Goal: Information Seeking & Learning: Check status

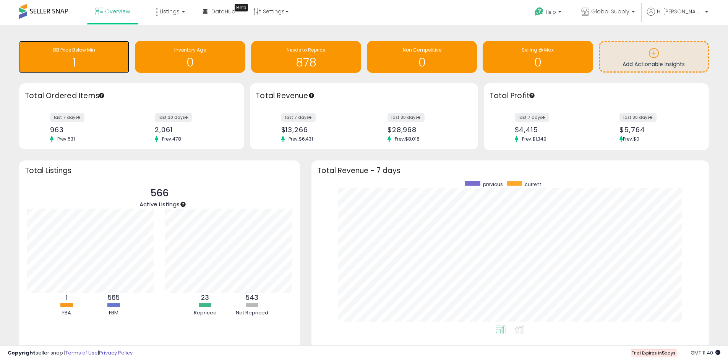
click at [87, 63] on h1 "1" at bounding box center [74, 62] width 102 height 13
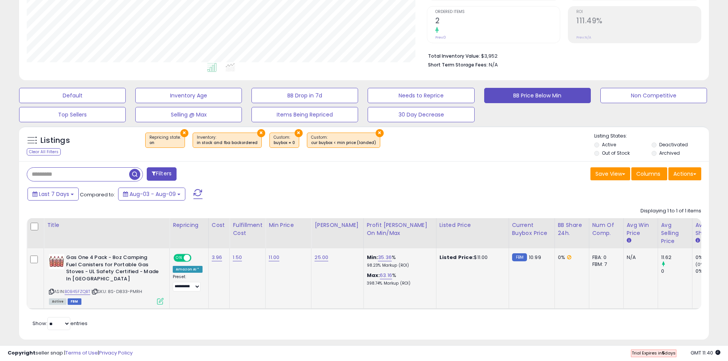
scroll to position [157, 400]
click at [269, 259] on link "11.00" at bounding box center [274, 258] width 11 height 8
type input "****"
click at [299, 238] on button "submit" at bounding box center [293, 237] width 13 height 11
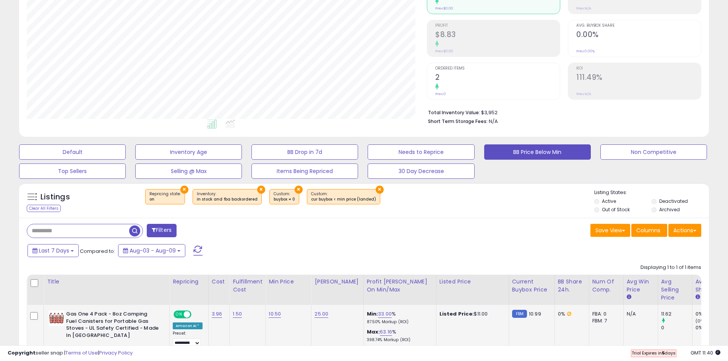
scroll to position [0, 0]
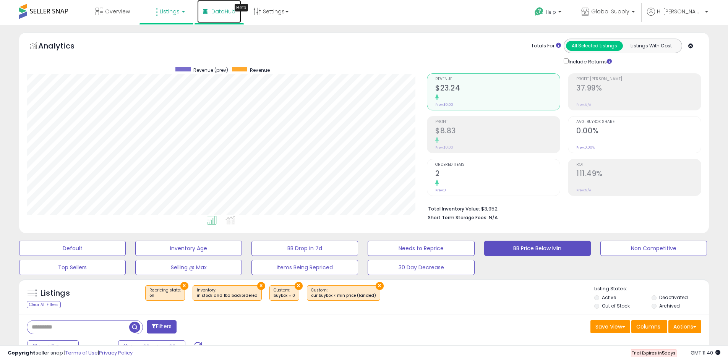
click at [228, 11] on span "DataHub" at bounding box center [223, 12] width 24 height 8
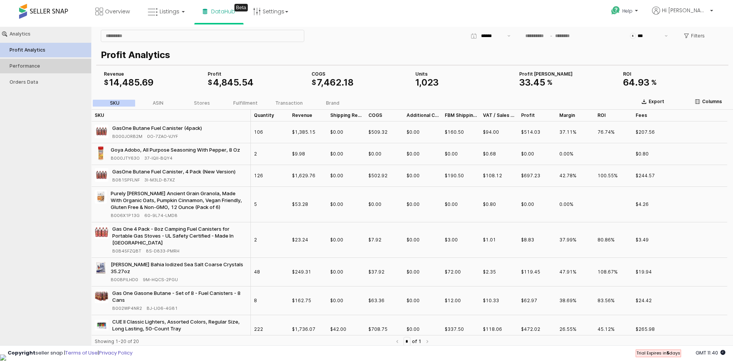
click at [23, 63] on button "Performance" at bounding box center [45, 66] width 97 height 15
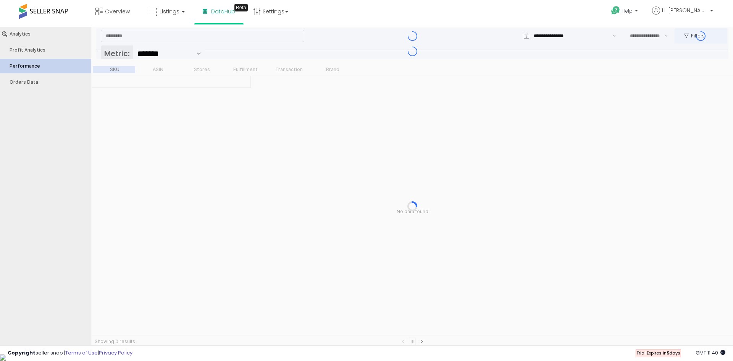
type input "***"
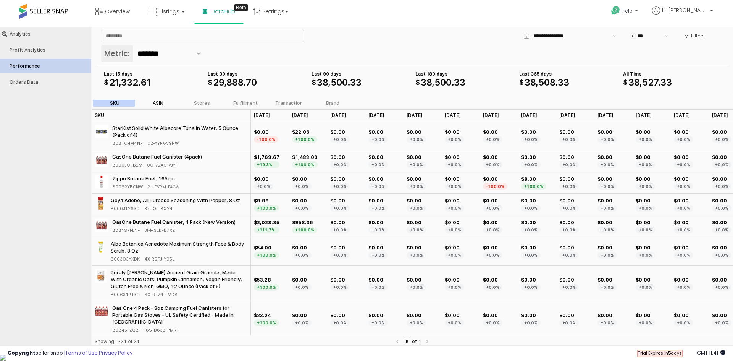
click at [157, 104] on div "ASIN" at bounding box center [158, 102] width 11 height 5
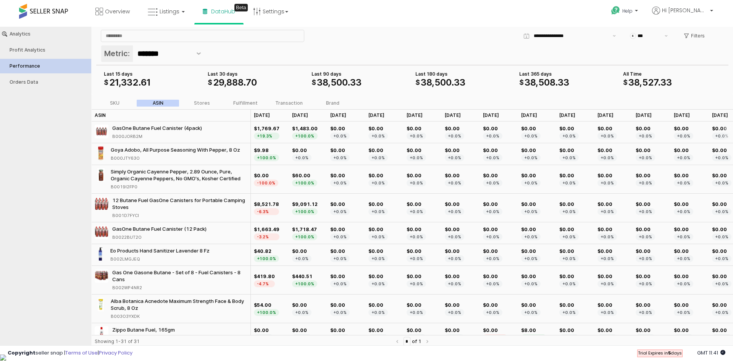
click at [262, 136] on div "+19.3%" at bounding box center [267, 136] width 26 height 7
click at [262, 128] on div "$1,769.67" at bounding box center [267, 128] width 26 height 7
click at [313, 131] on div "$1,483.00" at bounding box center [305, 128] width 26 height 7
click at [308, 131] on div "$1,483.00" at bounding box center [305, 128] width 26 height 7
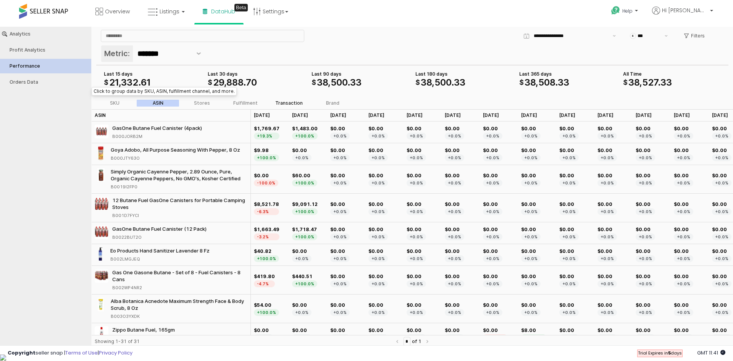
click at [289, 106] on label "Transaction" at bounding box center [289, 103] width 44 height 7
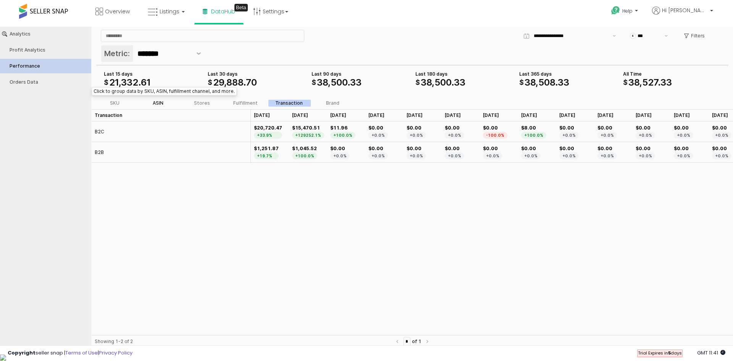
click at [165, 102] on label "ASIN" at bounding box center [158, 103] width 44 height 7
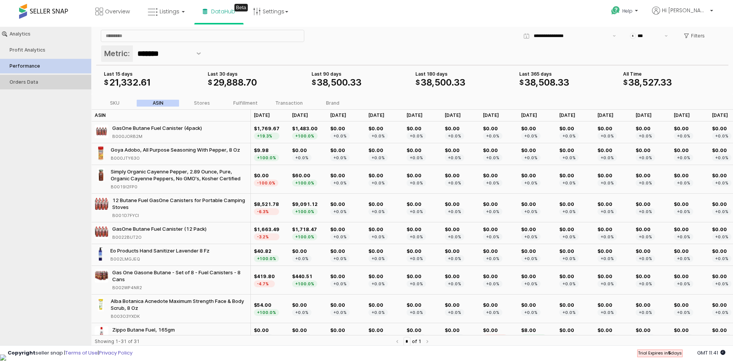
click at [50, 78] on button "Orders Data" at bounding box center [45, 82] width 97 height 15
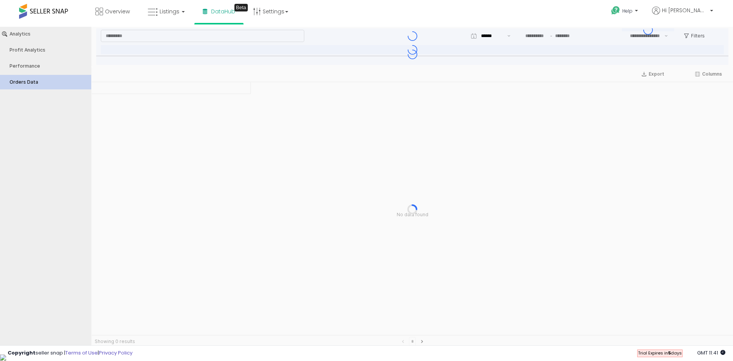
type input "***"
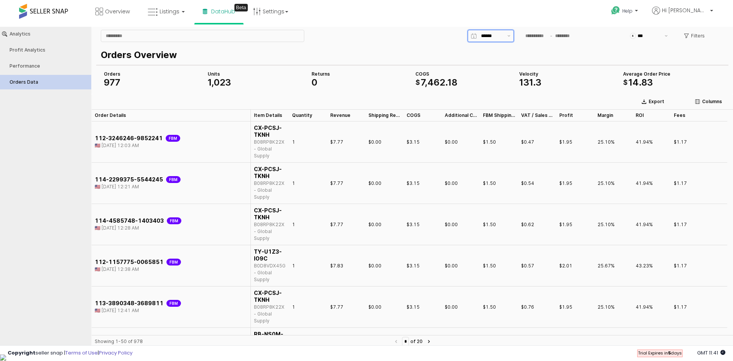
click at [502, 41] on div "App Frame" at bounding box center [491, 35] width 28 height 11
click at [494, 52] on div "Today" at bounding box center [489, 52] width 32 height 6
type input "*****"
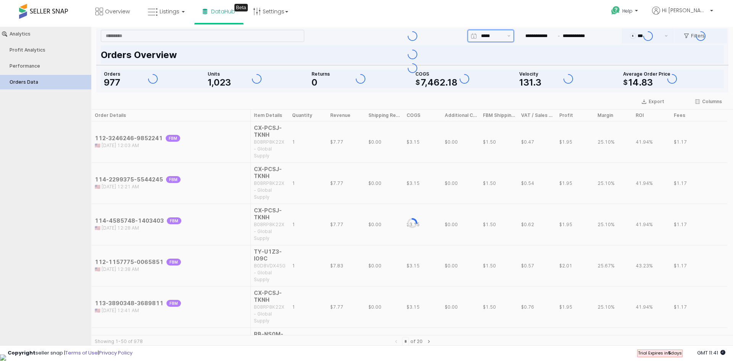
type input "**********"
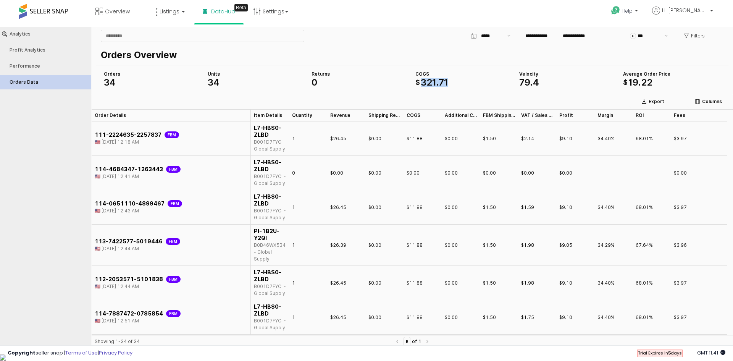
drag, startPoint x: 423, startPoint y: 82, endPoint x: 450, endPoint y: 81, distance: 27.5
click at [450, 81] on div "$ 321 . 71" at bounding box center [465, 82] width 98 height 9
click at [452, 81] on div "$ 321 . 71" at bounding box center [465, 82] width 98 height 9
drag, startPoint x: 535, startPoint y: 82, endPoint x: 555, endPoint y: 81, distance: 20.7
click at [555, 81] on div "79 . 4" at bounding box center [569, 82] width 98 height 9
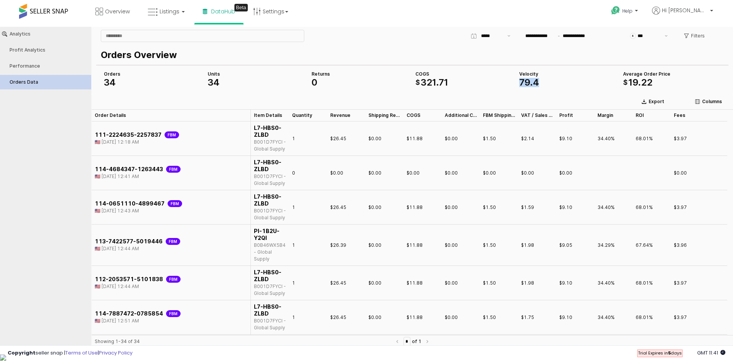
click at [544, 84] on div "79 . 4" at bounding box center [569, 82] width 98 height 9
click at [533, 84] on span "4" at bounding box center [536, 82] width 6 height 11
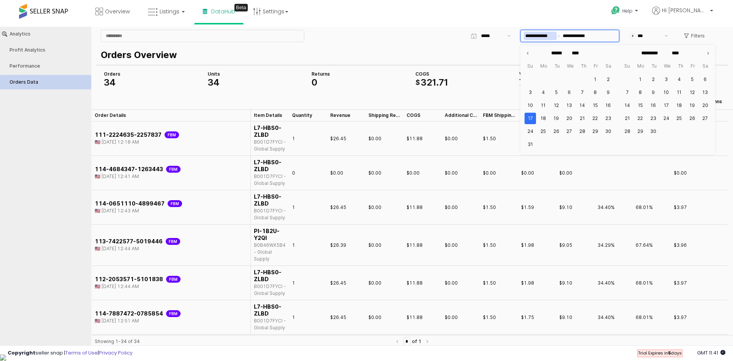
click at [551, 32] on input "**********" at bounding box center [540, 36] width 33 height 8
click at [454, 76] on div "Orders Overview Orders 34 COGS $ 321 . 71 Average Order Price $ 19 . 22 Velocit…" at bounding box center [412, 68] width 633 height 49
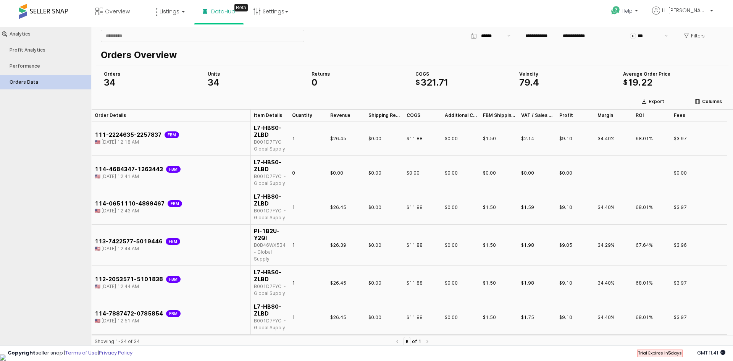
click at [279, 60] on p "Orders Overview" at bounding box center [411, 55] width 620 height 14
click at [52, 50] on div "Profit Analytics" at bounding box center [50, 49] width 80 height 5
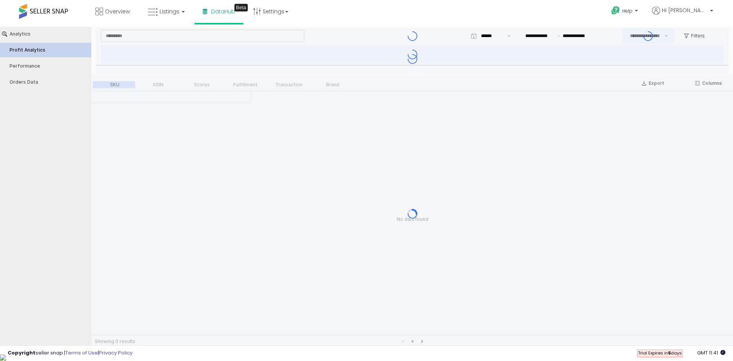
type input "***"
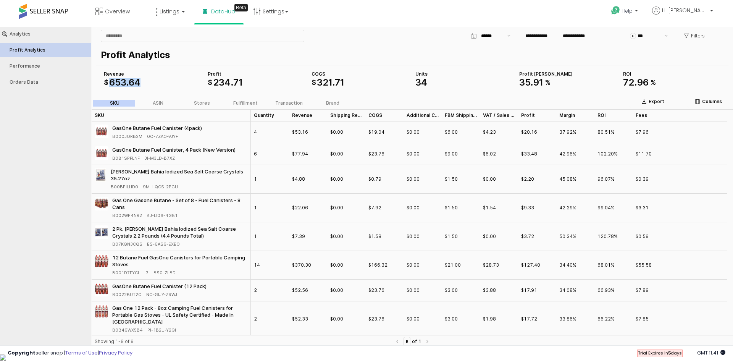
drag, startPoint x: 111, startPoint y: 83, endPoint x: 155, endPoint y: 82, distance: 44.7
click at [155, 82] on div "$ 653 . 64" at bounding box center [153, 82] width 98 height 9
click at [542, 32] on input "**********" at bounding box center [540, 36] width 33 height 8
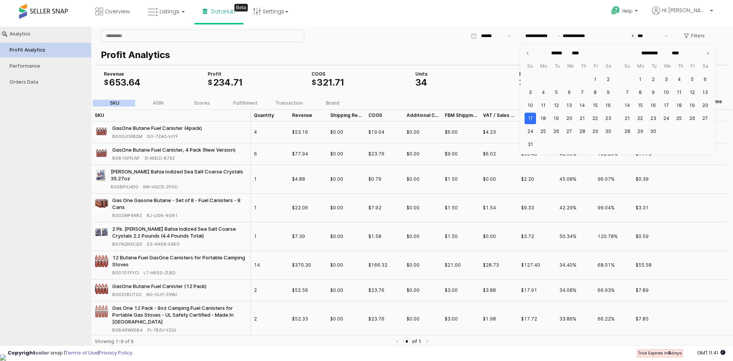
click at [490, 63] on div "Profit Analytics COGS $ 321 . 71 Revenue $ 653 . 64 Profit $ 234 . 71 Units 34 …" at bounding box center [412, 68] width 633 height 49
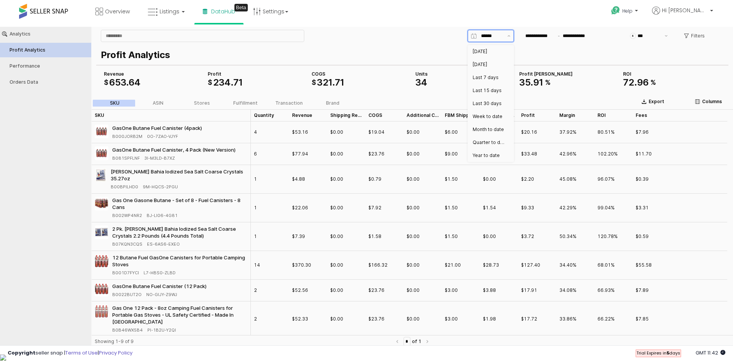
click at [499, 33] on input "App Frame" at bounding box center [492, 36] width 22 height 8
click at [495, 62] on div "Yesterday" at bounding box center [489, 65] width 32 height 6
type input "*********"
type input "**********"
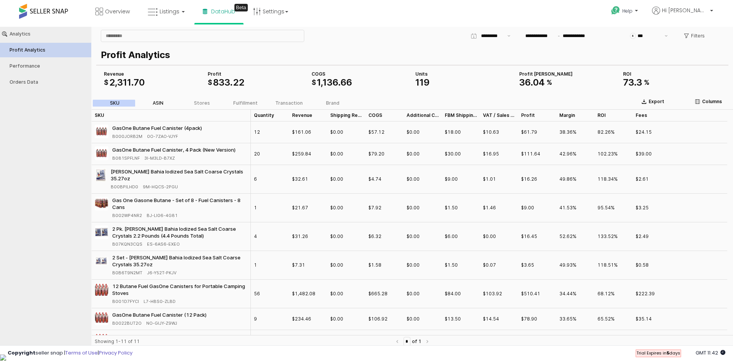
click at [159, 104] on div "ASIN" at bounding box center [158, 102] width 11 height 5
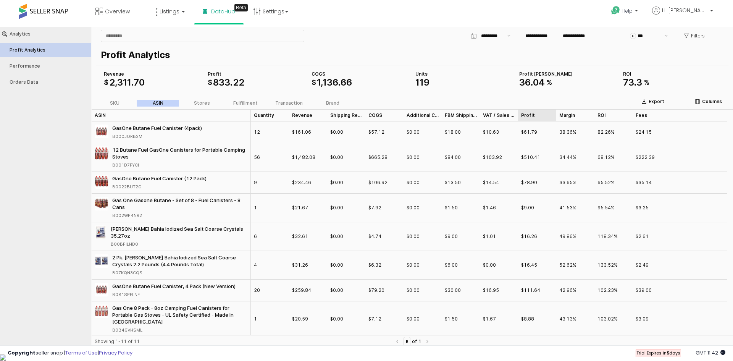
click at [527, 117] on div "Profit Profit" at bounding box center [537, 115] width 38 height 12
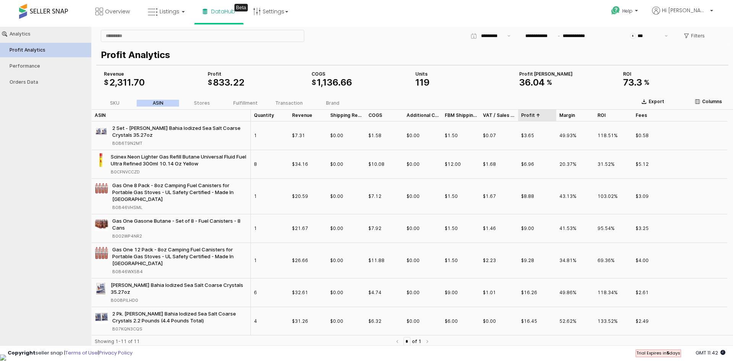
click at [527, 117] on div "Profit Profit" at bounding box center [537, 115] width 38 height 12
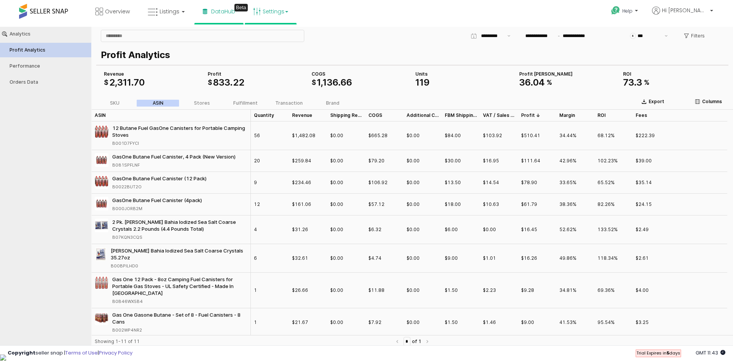
click at [289, 14] on link "Settings" at bounding box center [271, 11] width 47 height 23
click at [173, 17] on link "Listings" at bounding box center [166, 11] width 49 height 23
drag, startPoint x: 38, startPoint y: 107, endPoint x: 40, endPoint y: 99, distance: 8.1
click at [38, 107] on div "Analytics Profit Analytics Performance Orders Data" at bounding box center [45, 186] width 91 height 319
click at [47, 57] on div "Analytics Profit Analytics Performance Orders Data" at bounding box center [45, 58] width 97 height 63
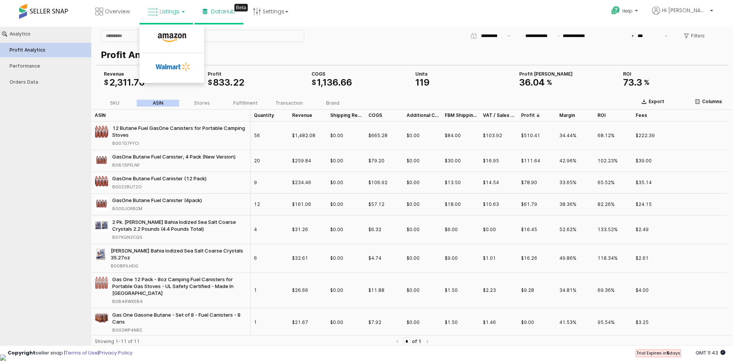
click at [50, 53] on button "Profit Analytics" at bounding box center [45, 50] width 97 height 15
click at [106, 10] on span "Overview" at bounding box center [117, 12] width 25 height 8
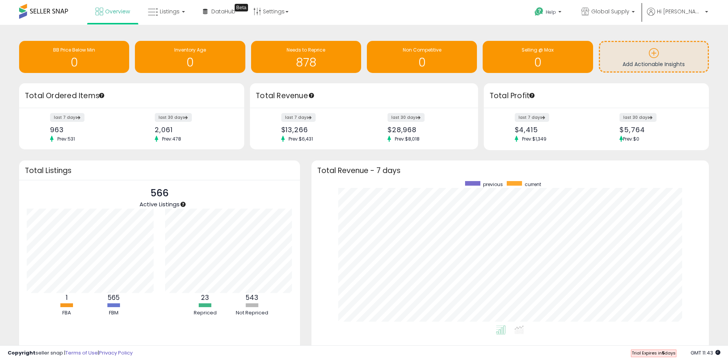
drag, startPoint x: 70, startPoint y: 139, endPoint x: 104, endPoint y: 133, distance: 34.5
click at [89, 136] on small "Prev: 531" at bounding box center [75, 139] width 50 height 6
click at [118, 131] on div "963" at bounding box center [88, 130] width 76 height 8
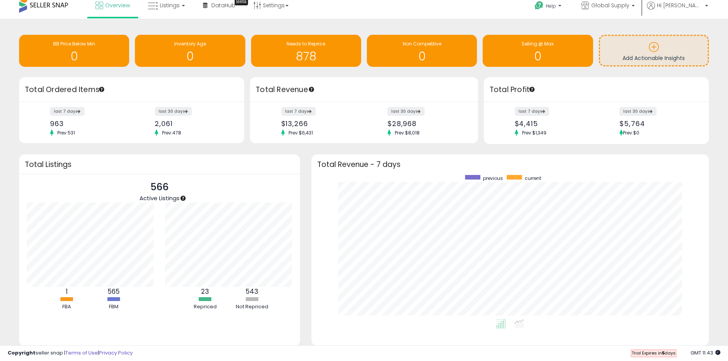
scroll to position [30, 0]
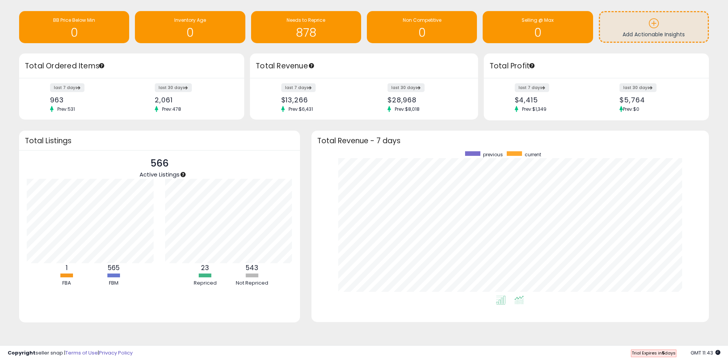
click at [520, 299] on icon at bounding box center [519, 300] width 10 height 9
click at [499, 303] on icon at bounding box center [501, 300] width 10 height 9
click at [511, 301] on li at bounding box center [518, 301] width 17 height 13
click at [503, 298] on icon at bounding box center [501, 300] width 10 height 9
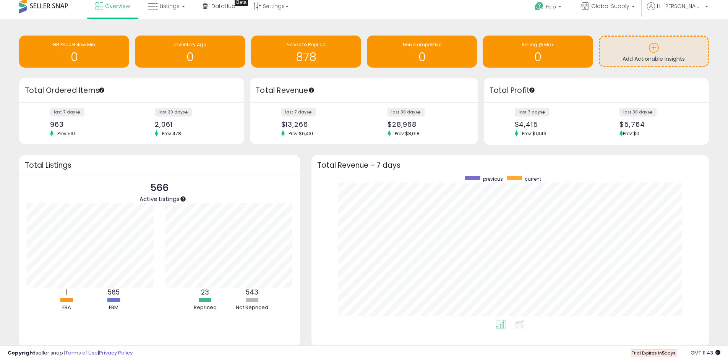
scroll to position [0, 0]
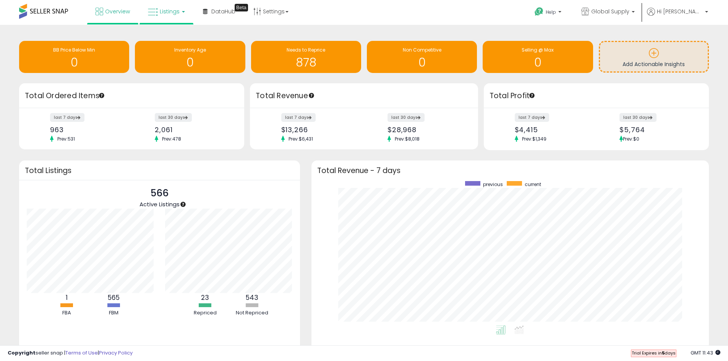
click at [162, 9] on span "Listings" at bounding box center [170, 12] width 20 height 8
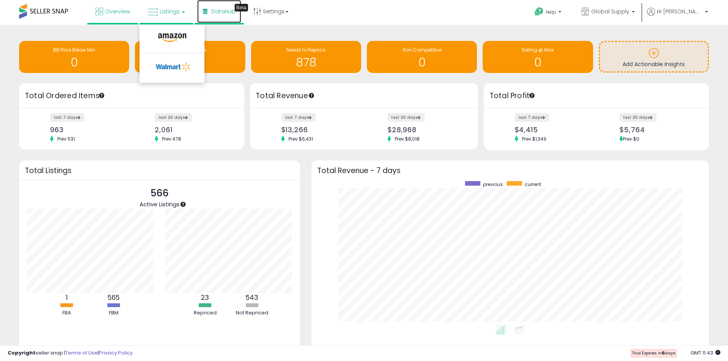
click at [220, 12] on span "DataHub" at bounding box center [223, 12] width 24 height 8
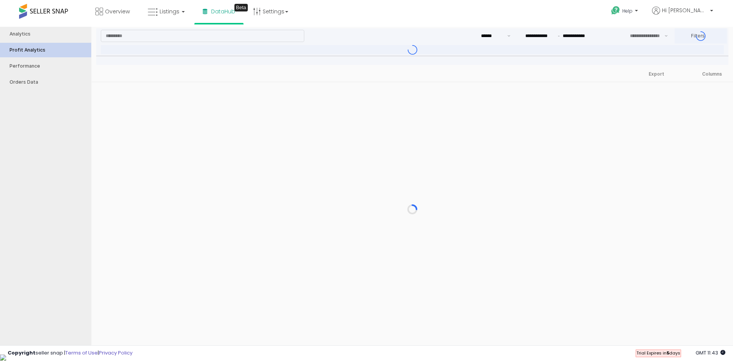
type input "***"
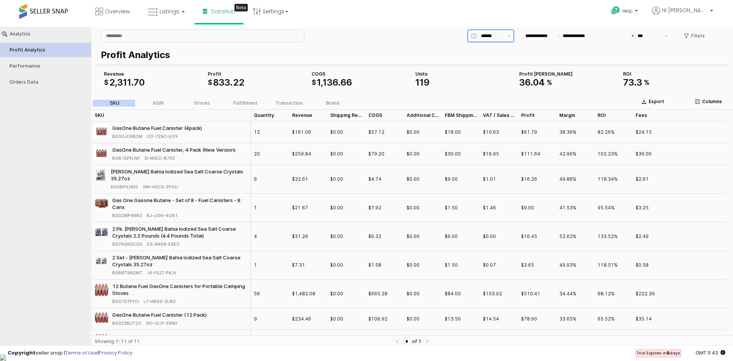
click at [485, 37] on input "App Frame" at bounding box center [492, 36] width 22 height 8
click at [485, 76] on div "Last 7 days" at bounding box center [489, 77] width 32 height 6
type input "**********"
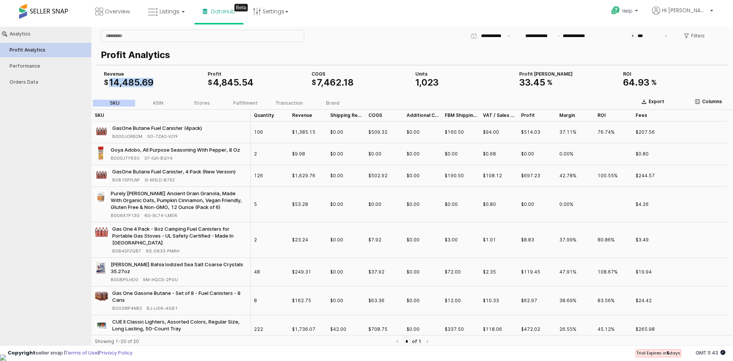
drag, startPoint x: 109, startPoint y: 81, endPoint x: 161, endPoint y: 83, distance: 52.4
click at [161, 81] on div "$ 14 , 485 . 69" at bounding box center [153, 82] width 98 height 9
click at [161, 83] on div "$ 14 , 485 . 69" at bounding box center [153, 82] width 98 height 9
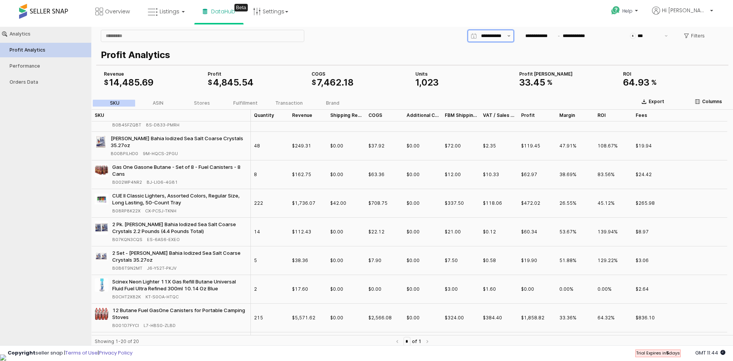
scroll to position [0, 5]
click at [506, 34] on button "Show suggestions" at bounding box center [509, 35] width 9 height 11
click at [493, 129] on div "Month to date" at bounding box center [489, 129] width 32 height 6
type input "**********"
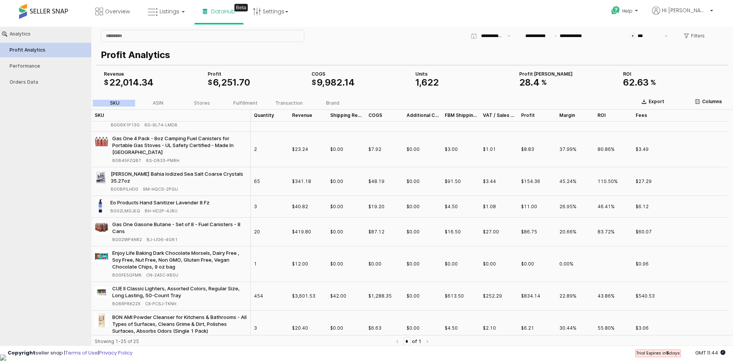
scroll to position [0, 0]
drag, startPoint x: 215, startPoint y: 82, endPoint x: 251, endPoint y: 83, distance: 35.9
click at [251, 83] on div "$ 6 , 251 . 70" at bounding box center [257, 82] width 98 height 9
click at [63, 10] on span at bounding box center [43, 11] width 49 height 15
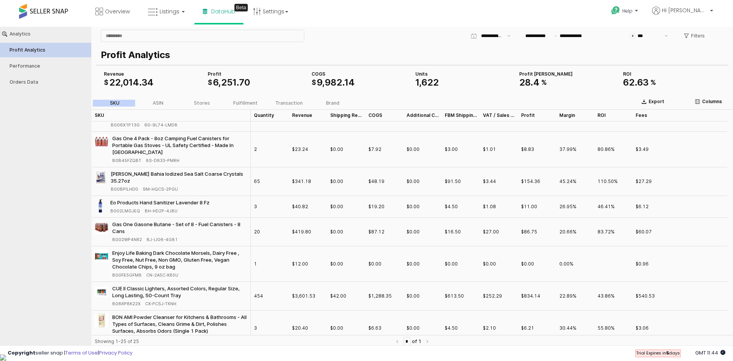
drag, startPoint x: 6, startPoint y: 11, endPoint x: 23, endPoint y: 11, distance: 16.4
click at [12, 11] on div "Overview Listings DataHub Beta" at bounding box center [236, 16] width 485 height 32
click at [23, 11] on span at bounding box center [43, 11] width 49 height 15
click at [91, 15] on link "Overview" at bounding box center [113, 11] width 46 height 23
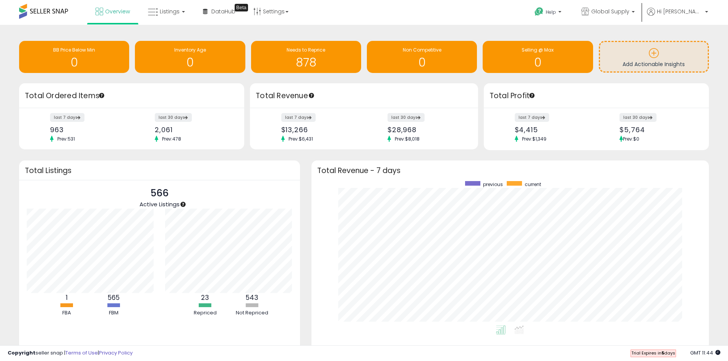
click at [662, 353] on b "5" at bounding box center [662, 353] width 3 height 6
click at [683, 14] on span "Hi [PERSON_NAME]" at bounding box center [680, 12] width 46 height 8
click at [649, 30] on div "Retrieving insights data.. BB Price Below Min 0 Inventory Age 0 Needs to Repric…" at bounding box center [364, 208] width 728 height 366
click at [410, 117] on label "last 30 days" at bounding box center [406, 118] width 38 height 10
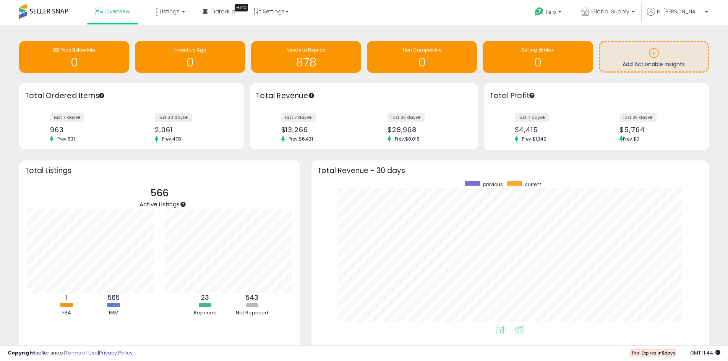
click at [520, 326] on icon at bounding box center [519, 329] width 10 height 9
click at [505, 332] on icon at bounding box center [501, 329] width 10 height 9
click at [251, 19] on link "Settings" at bounding box center [271, 11] width 47 height 23
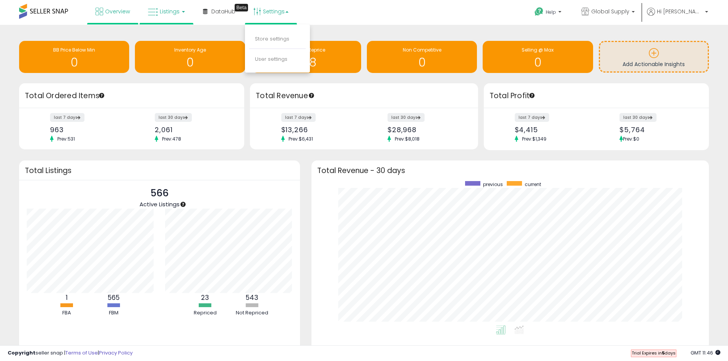
click at [181, 18] on link "Listings" at bounding box center [166, 11] width 49 height 23
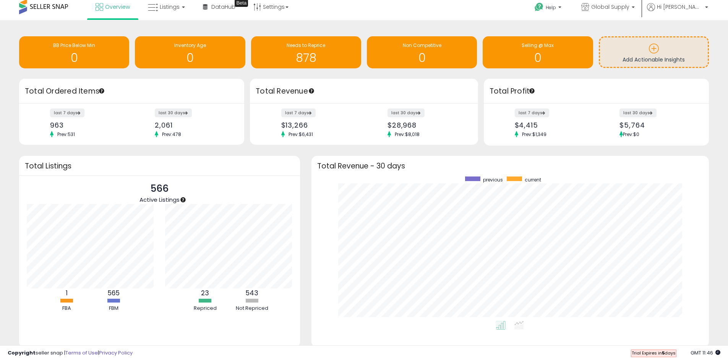
scroll to position [0, 0]
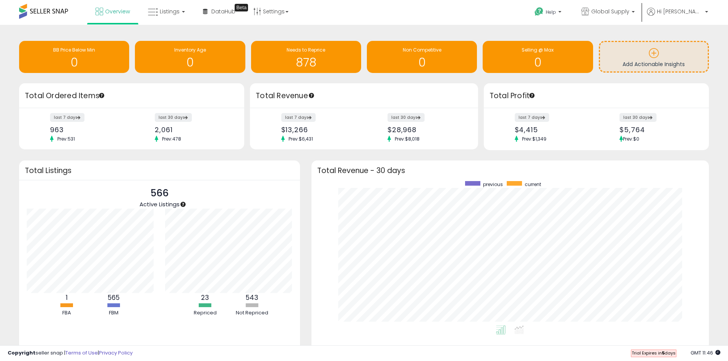
click at [25, 9] on span at bounding box center [43, 11] width 49 height 15
click at [24, 15] on span at bounding box center [43, 11] width 49 height 15
